Goal: Task Accomplishment & Management: Manage account settings

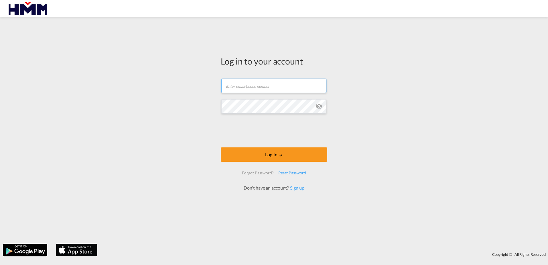
click at [253, 84] on input "text" at bounding box center [273, 86] width 105 height 14
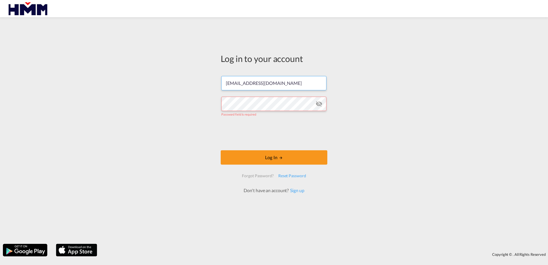
drag, startPoint x: 283, startPoint y: 90, endPoint x: 194, endPoint y: 74, distance: 90.5
click at [194, 75] on div "Log in to your account [EMAIL_ADDRESS][DOMAIN_NAME] Password field is required …" at bounding box center [274, 130] width 548 height 221
drag, startPoint x: 281, startPoint y: 87, endPoint x: 141, endPoint y: 58, distance: 143.3
click at [141, 58] on div "Log in to your account [EMAIL_ADDRESS][DOMAIN_NAME] Password field is required …" at bounding box center [274, 130] width 548 height 221
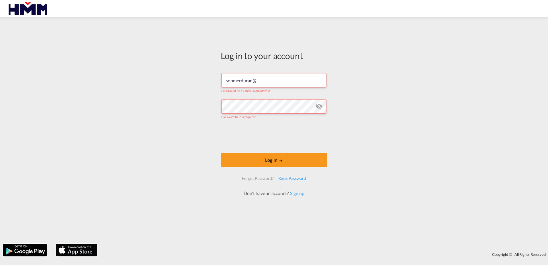
type input "sohmerduran"
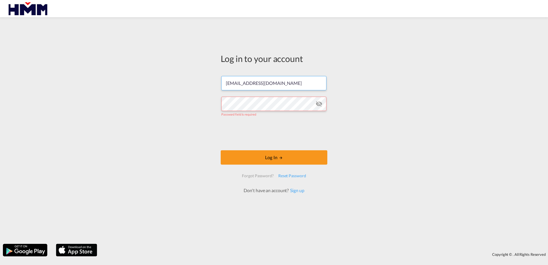
type input "[EMAIL_ADDRESS][DOMAIN_NAME]"
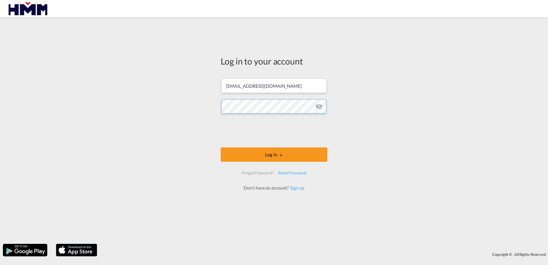
click at [221, 147] on button "Log In" at bounding box center [274, 154] width 107 height 14
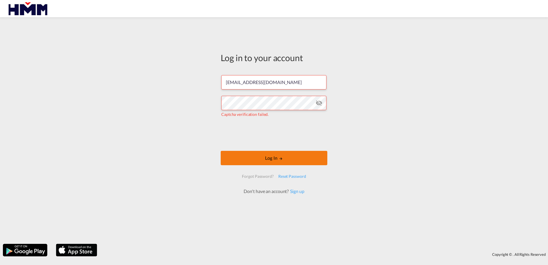
click at [249, 158] on button "Log In" at bounding box center [274, 158] width 107 height 14
